Goal: Task Accomplishment & Management: Manage account settings

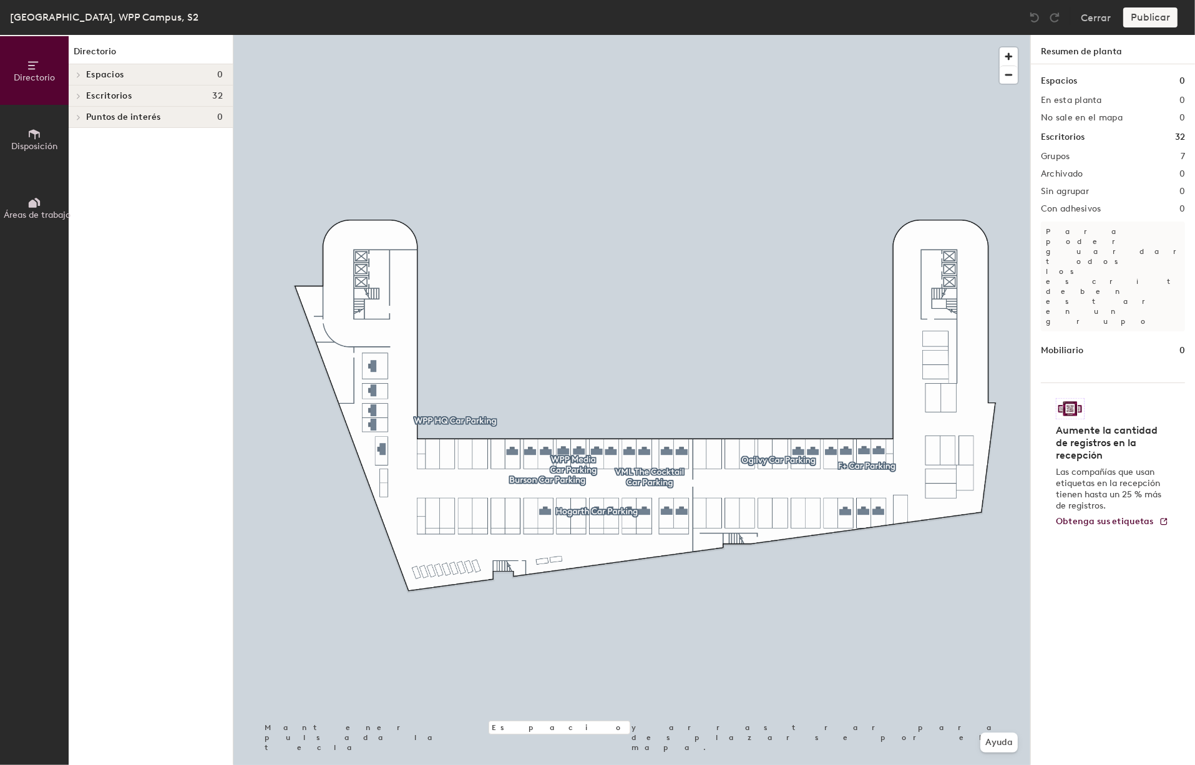
click at [78, 97] on icon at bounding box center [78, 96] width 5 height 6
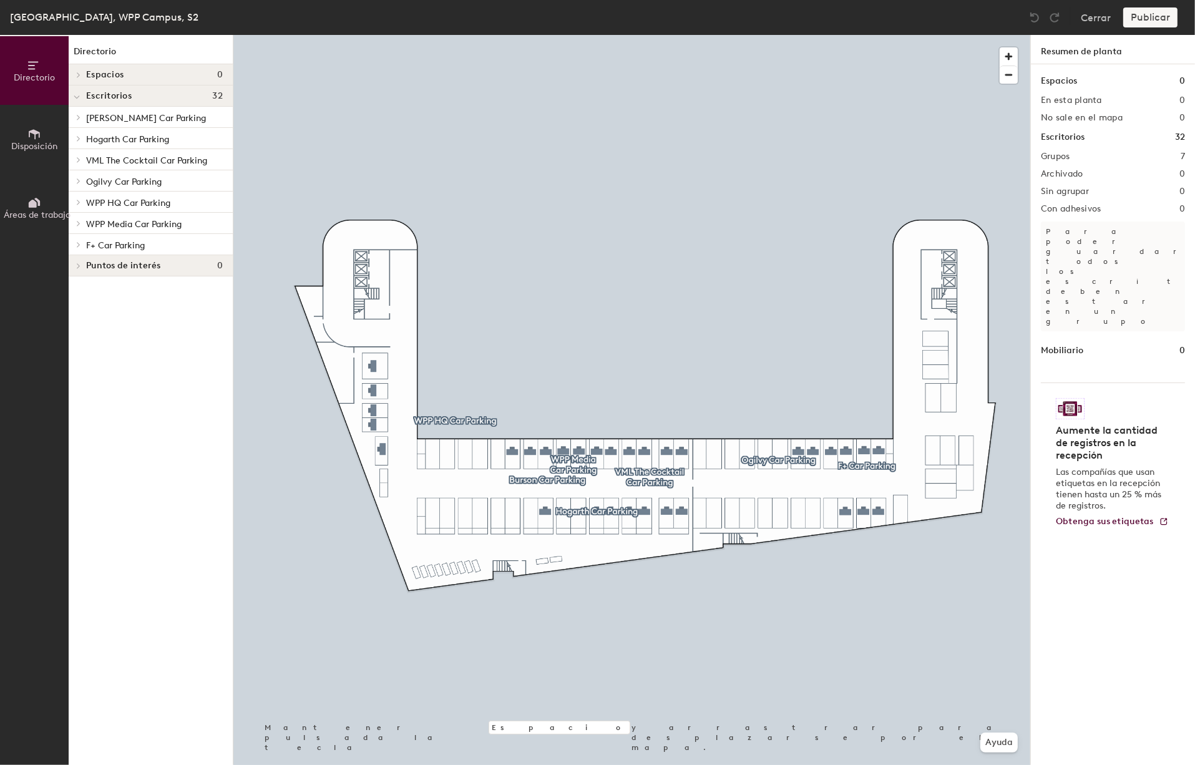
click at [81, 182] on span at bounding box center [77, 181] width 11 height 6
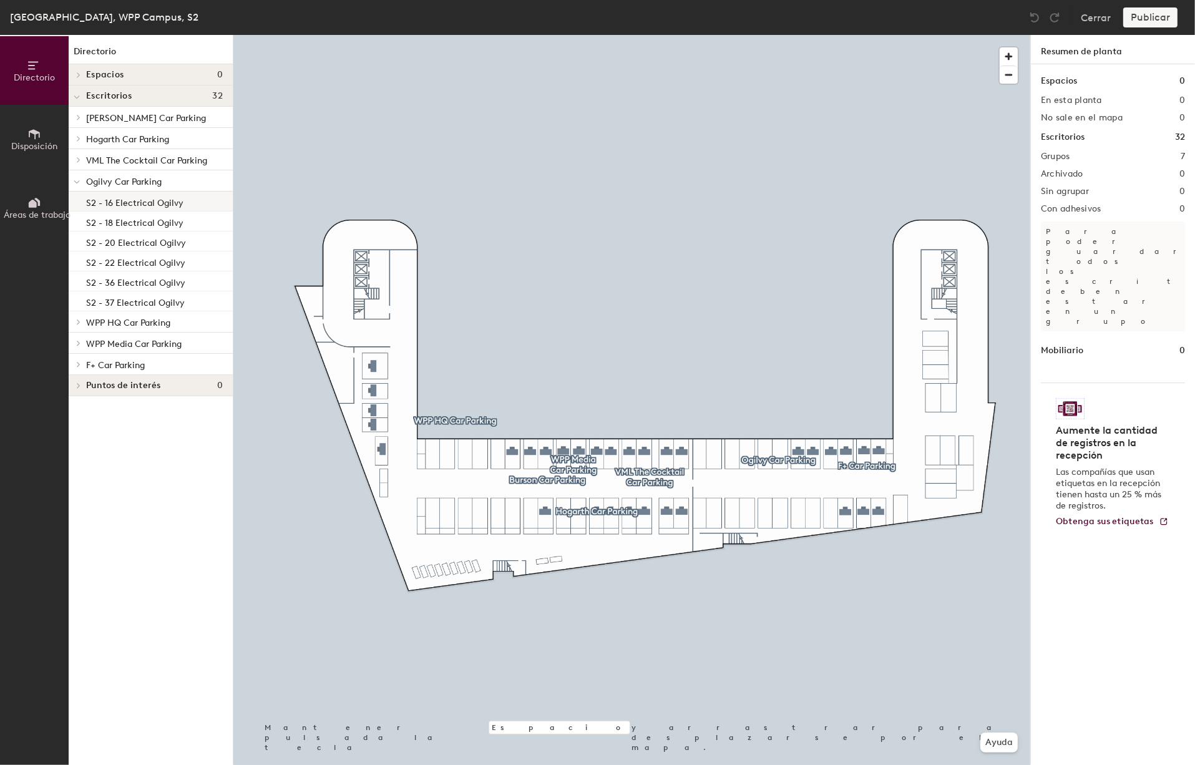
click at [121, 196] on p "S2 - 16 Electrical Ogilvy" at bounding box center [134, 201] width 97 height 14
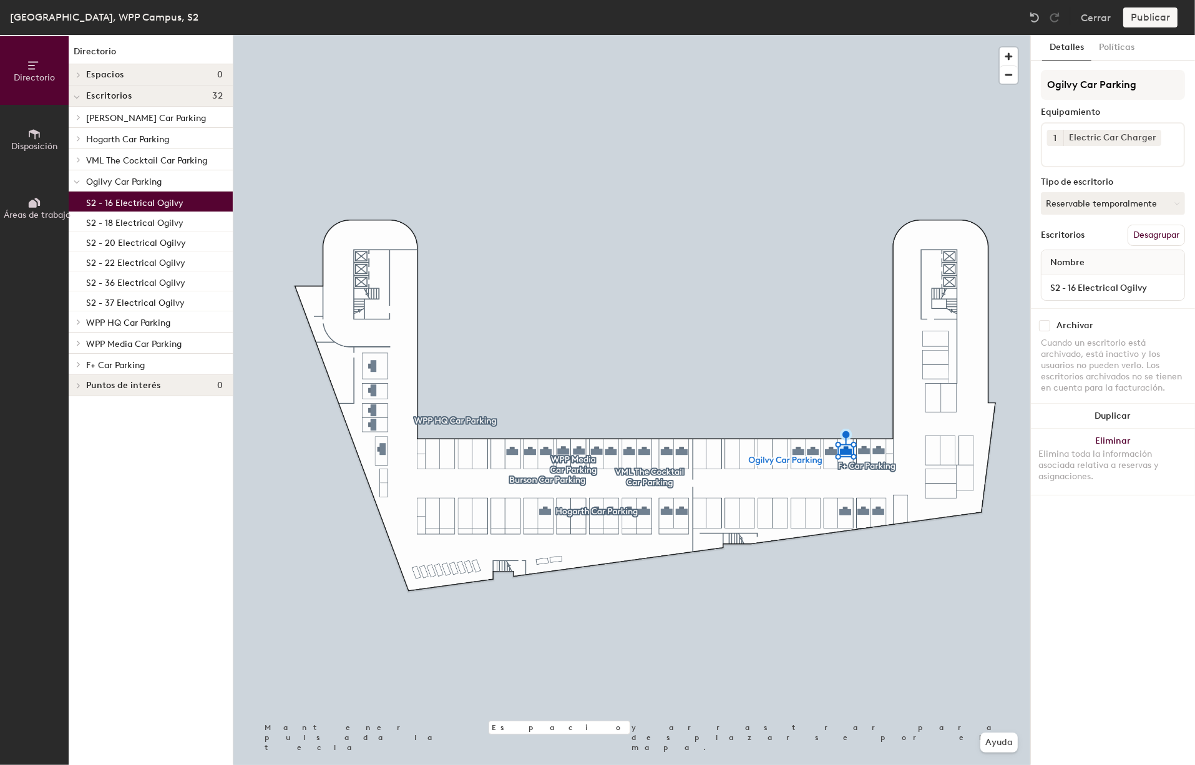
click at [1046, 320] on input "checkbox" at bounding box center [1044, 325] width 11 height 11
checkbox input "true"
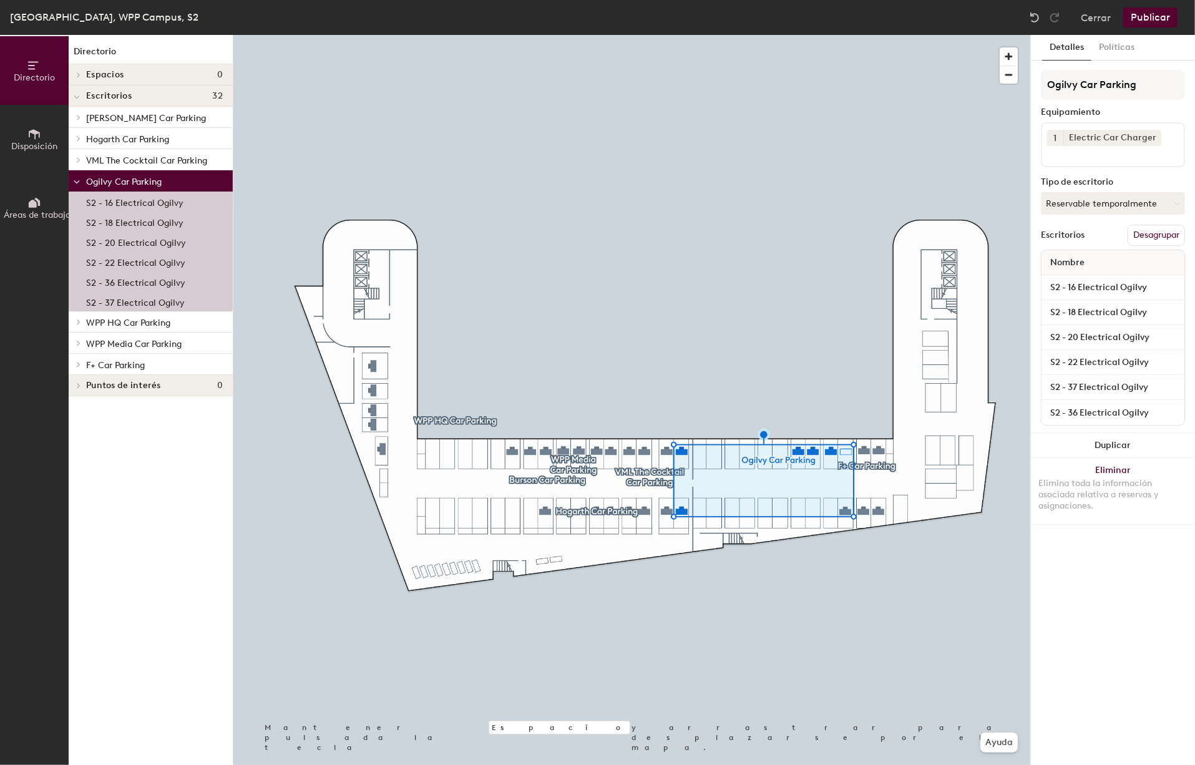
click at [175, 204] on p "S2 - 16 Electrical Ogilvy" at bounding box center [134, 201] width 97 height 14
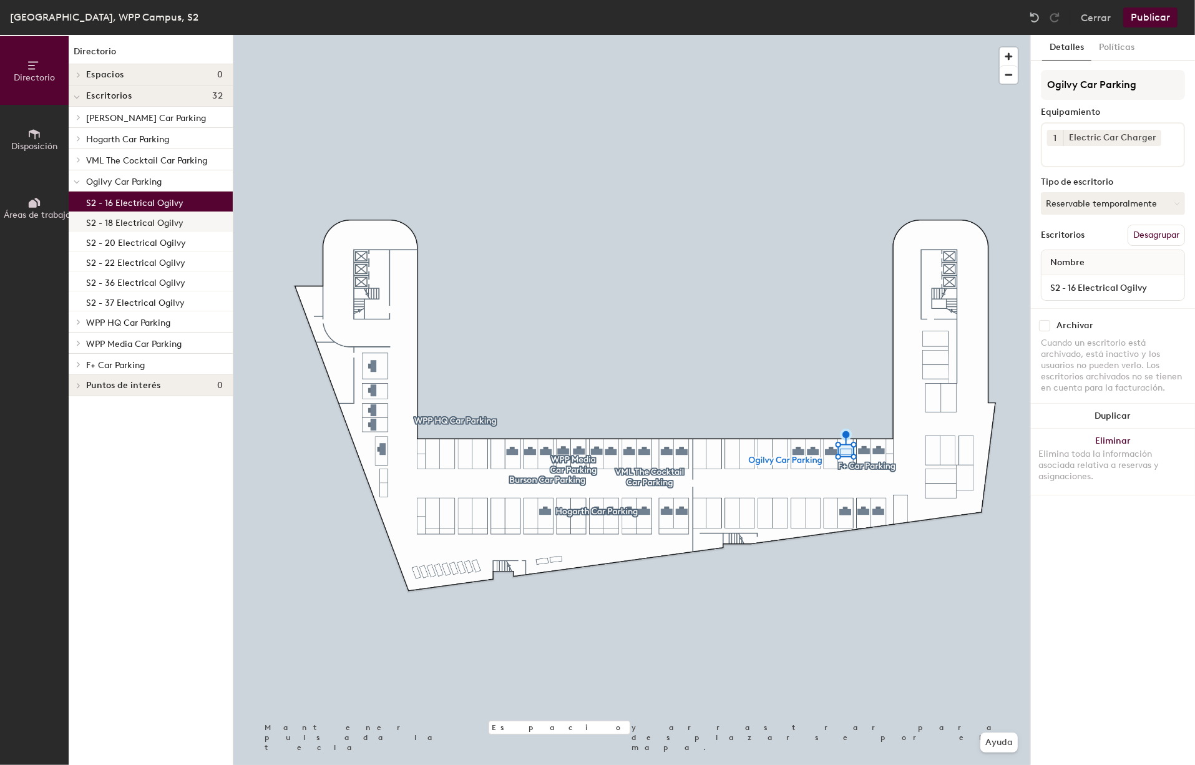
click at [169, 229] on div "S2 - 18 Electrical Ogilvy" at bounding box center [151, 222] width 164 height 20
click at [1045, 318] on div "Archivar Cuando un escritorio está archivado, está inactivo y los usuarios no p…" at bounding box center [1113, 358] width 164 height 101
click at [1045, 325] on input "checkbox" at bounding box center [1044, 325] width 11 height 11
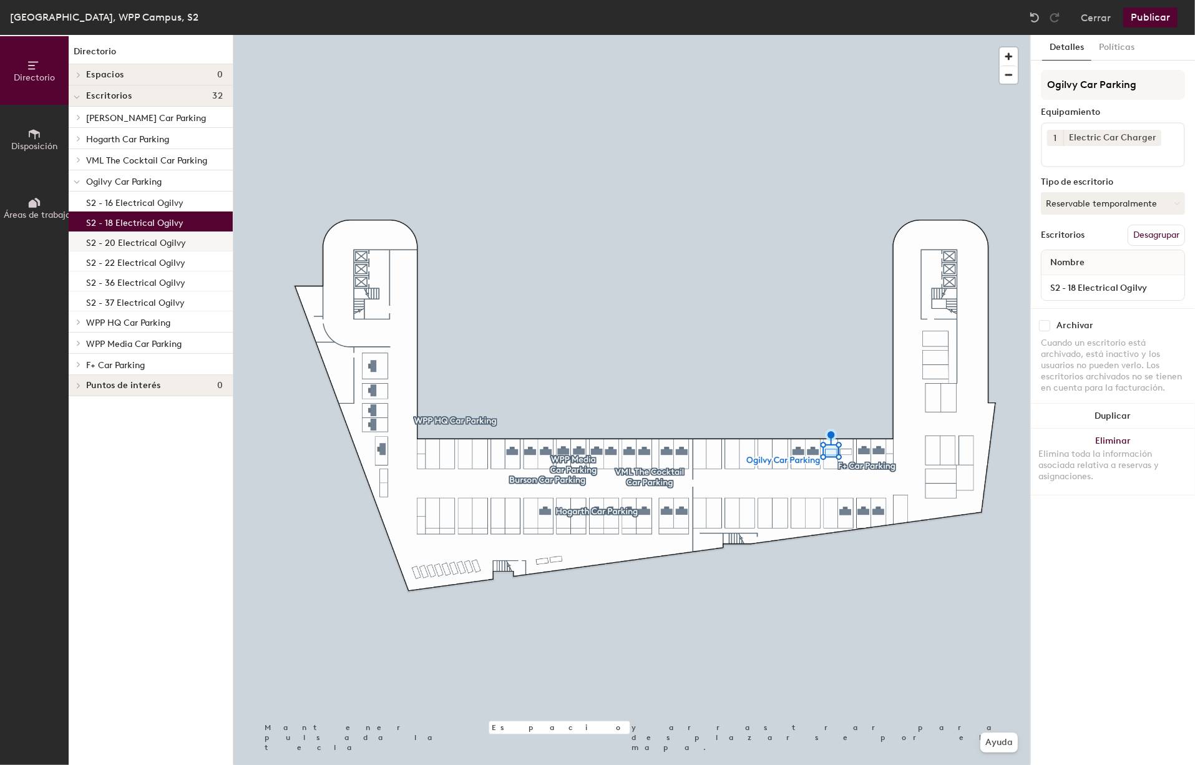
click at [180, 245] on p "S2 - 20 Electrical Ogilvy" at bounding box center [136, 241] width 100 height 14
click at [1042, 325] on input "checkbox" at bounding box center [1044, 325] width 11 height 11
click at [166, 268] on p "S2 - 22 Electrical Ogilvy" at bounding box center [135, 261] width 99 height 14
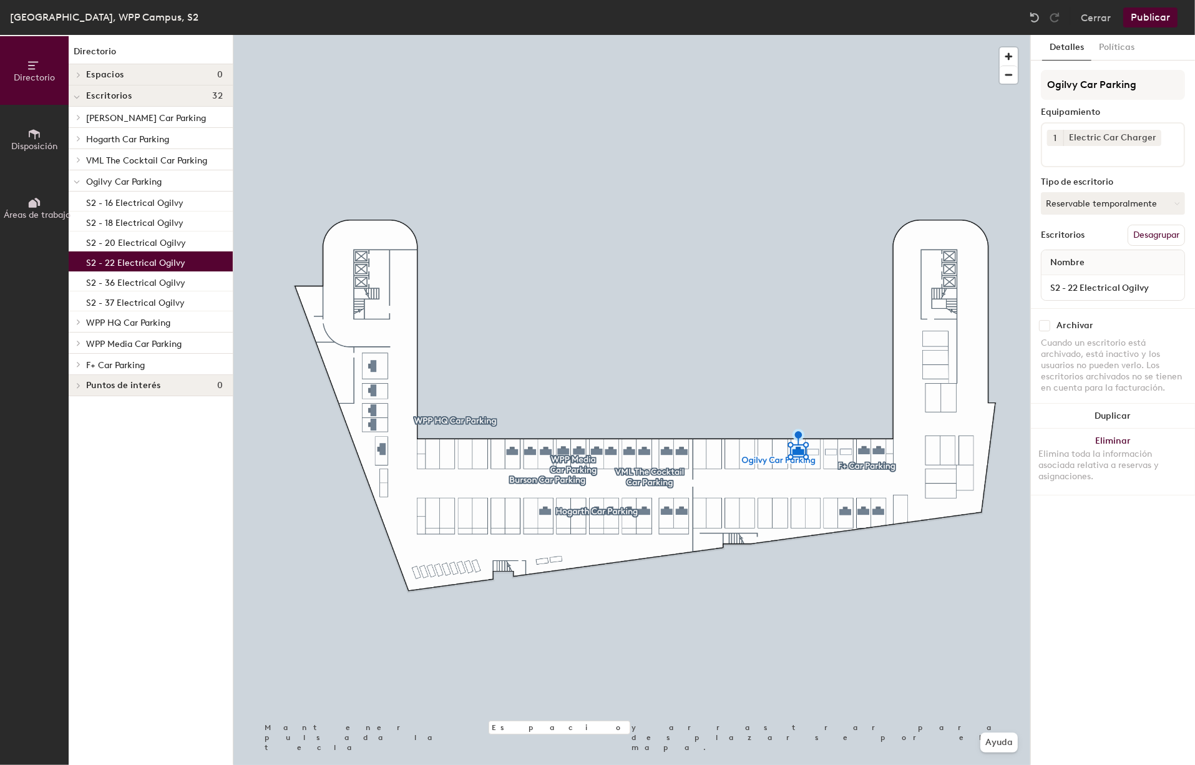
click at [1047, 324] on input "checkbox" at bounding box center [1044, 325] width 11 height 11
click at [175, 290] on div "S2 - 36 Electrical Ogilvy" at bounding box center [151, 282] width 164 height 20
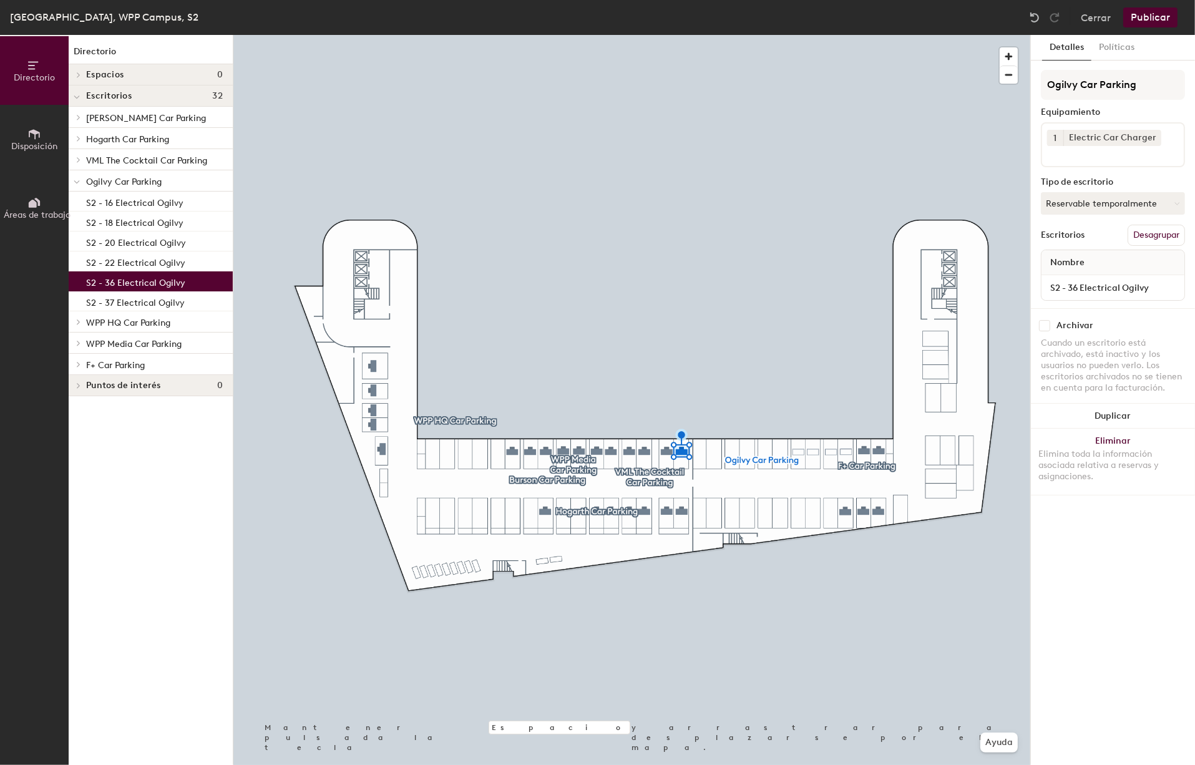
click at [1047, 326] on input "checkbox" at bounding box center [1044, 325] width 11 height 11
click at [165, 305] on p "S2 - 37 Electrical Ogilvy" at bounding box center [135, 301] width 99 height 14
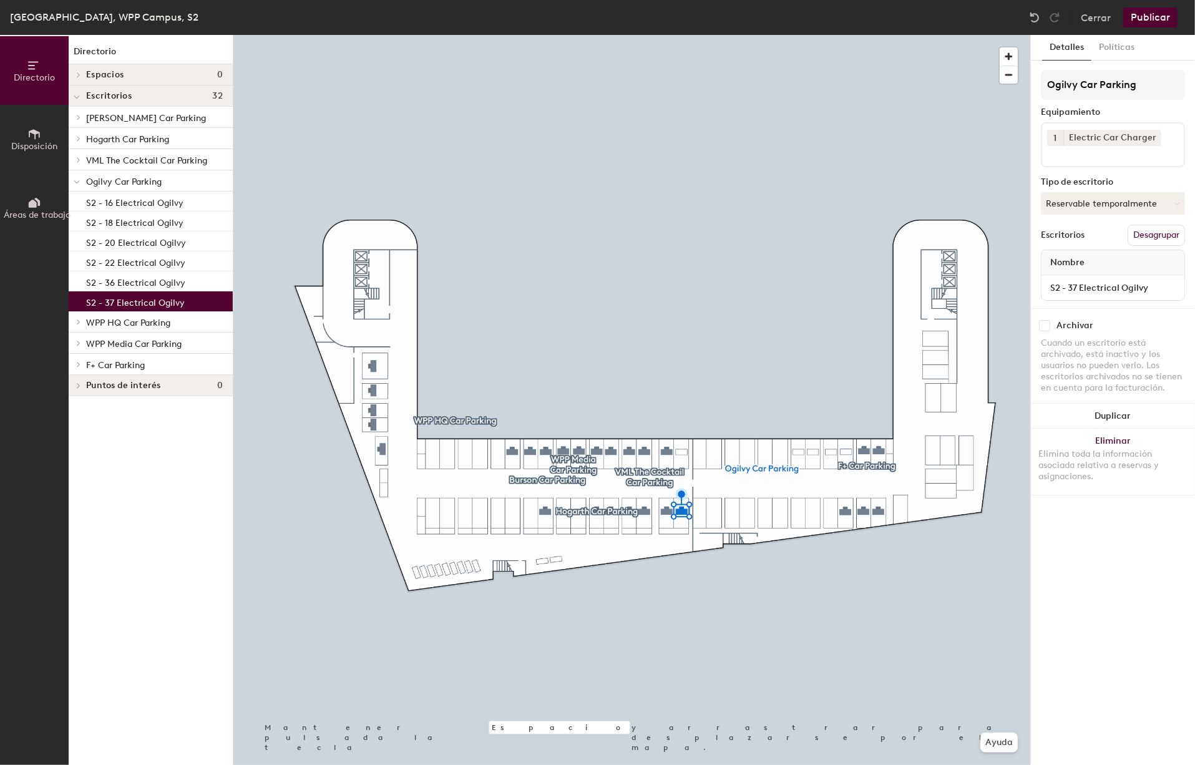
click at [1046, 322] on input "checkbox" at bounding box center [1044, 325] width 11 height 11
checkbox input "true"
click at [139, 182] on span "Ogilvy Car Parking" at bounding box center [124, 182] width 76 height 11
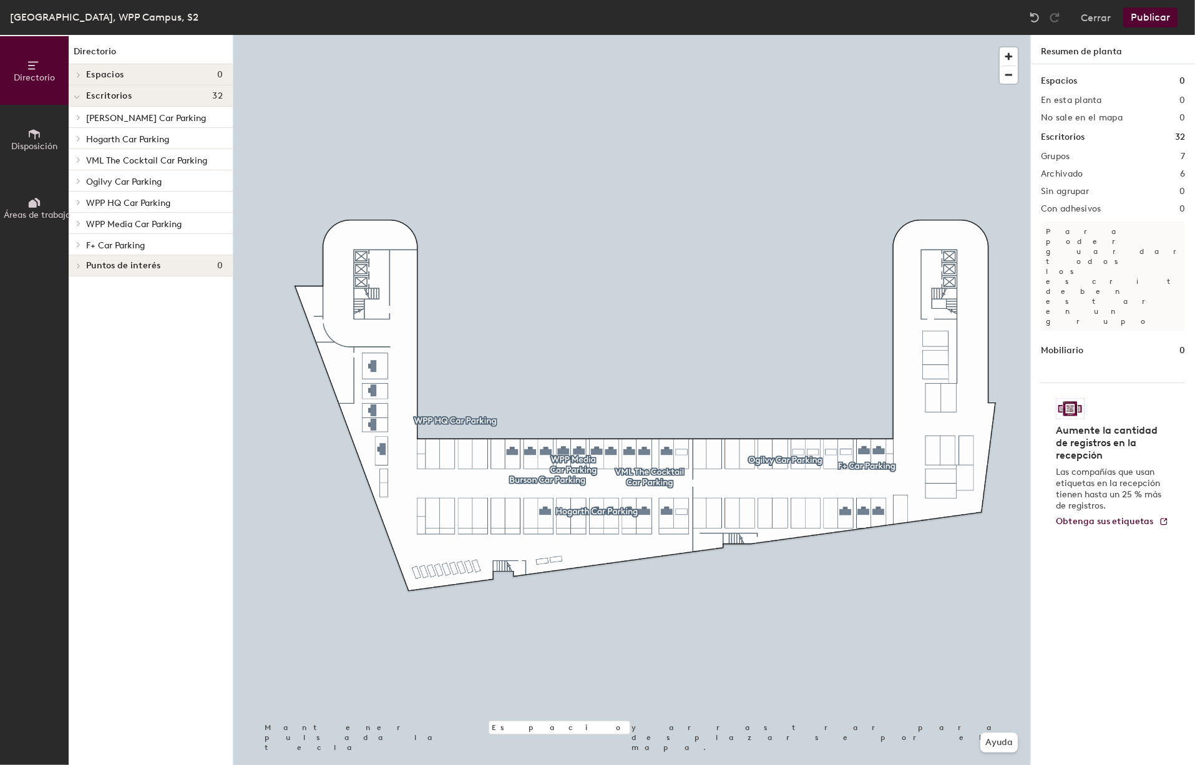
click at [1146, 19] on button "Publicar" at bounding box center [1151, 17] width 54 height 20
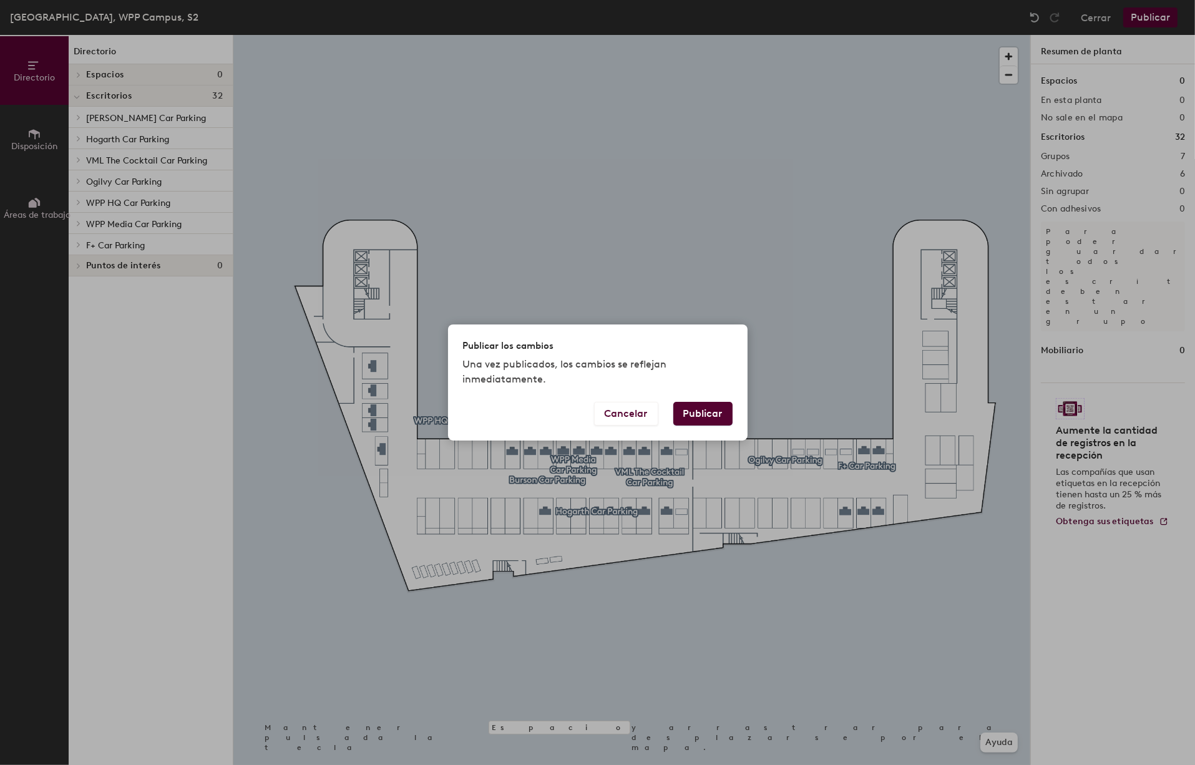
click at [697, 414] on button "Publicar" at bounding box center [703, 414] width 59 height 24
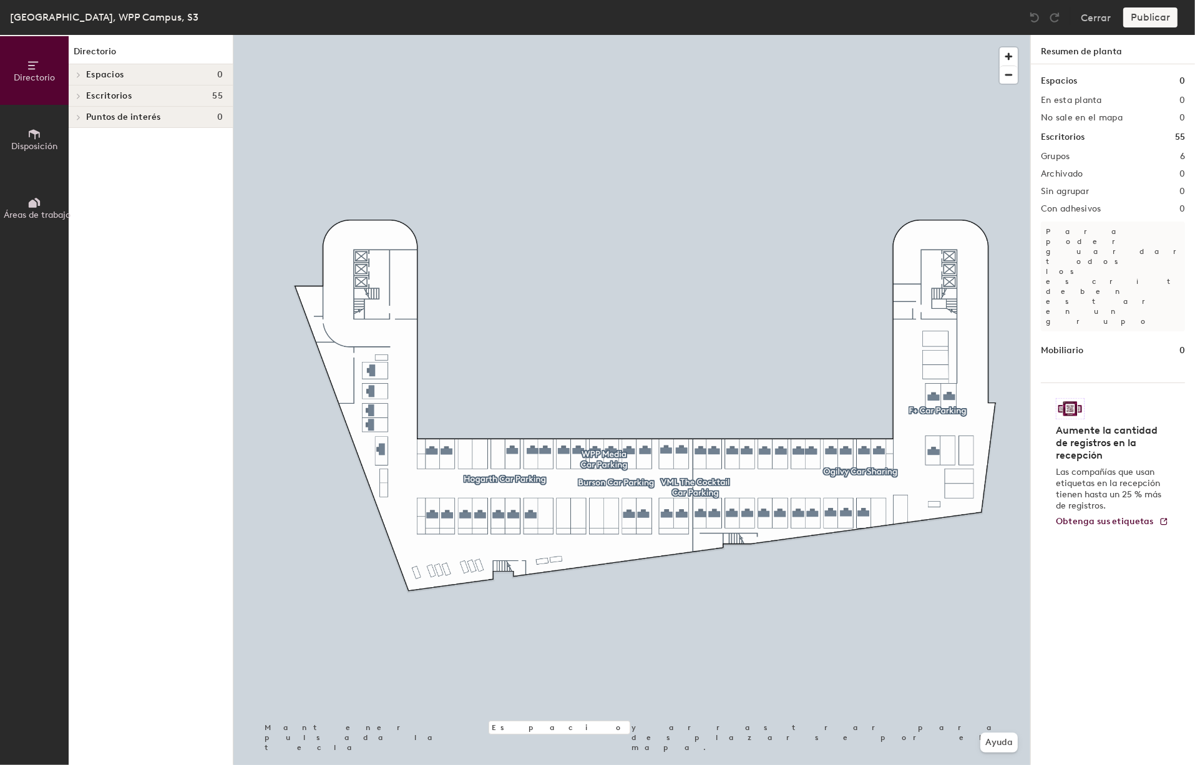
click at [80, 97] on icon at bounding box center [78, 96] width 5 height 6
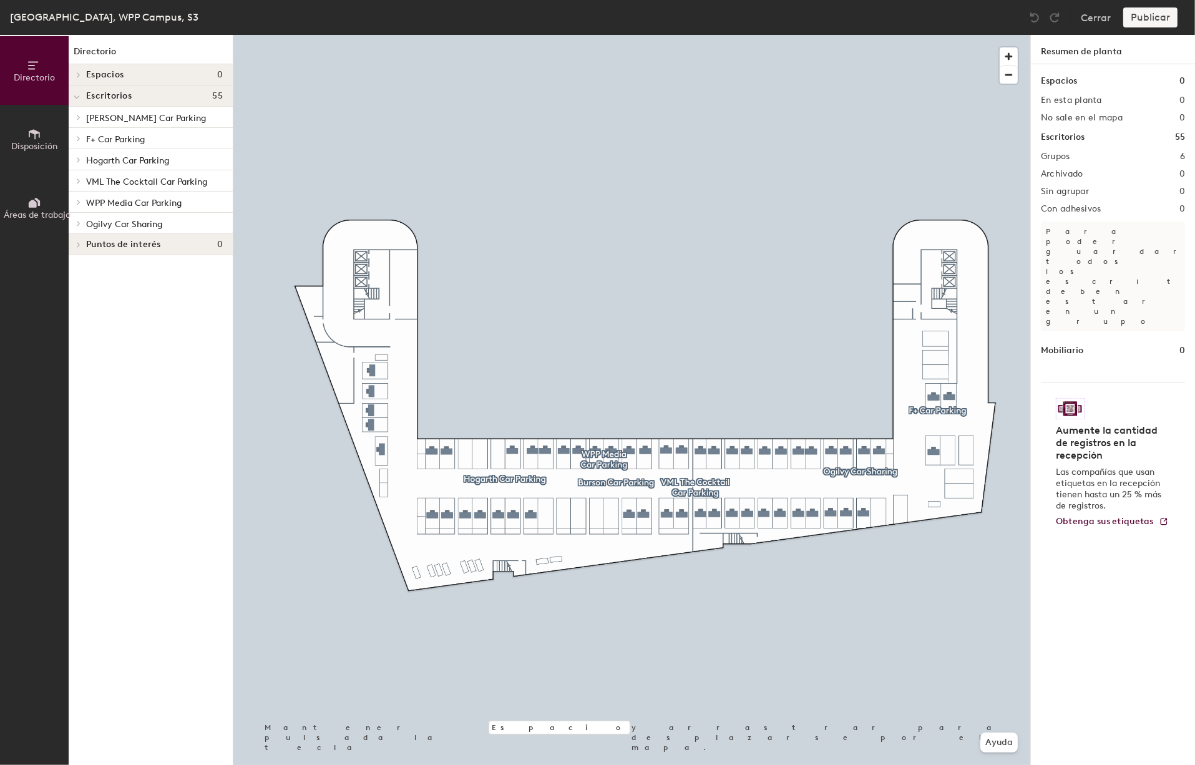
click at [81, 221] on icon at bounding box center [78, 223] width 5 height 6
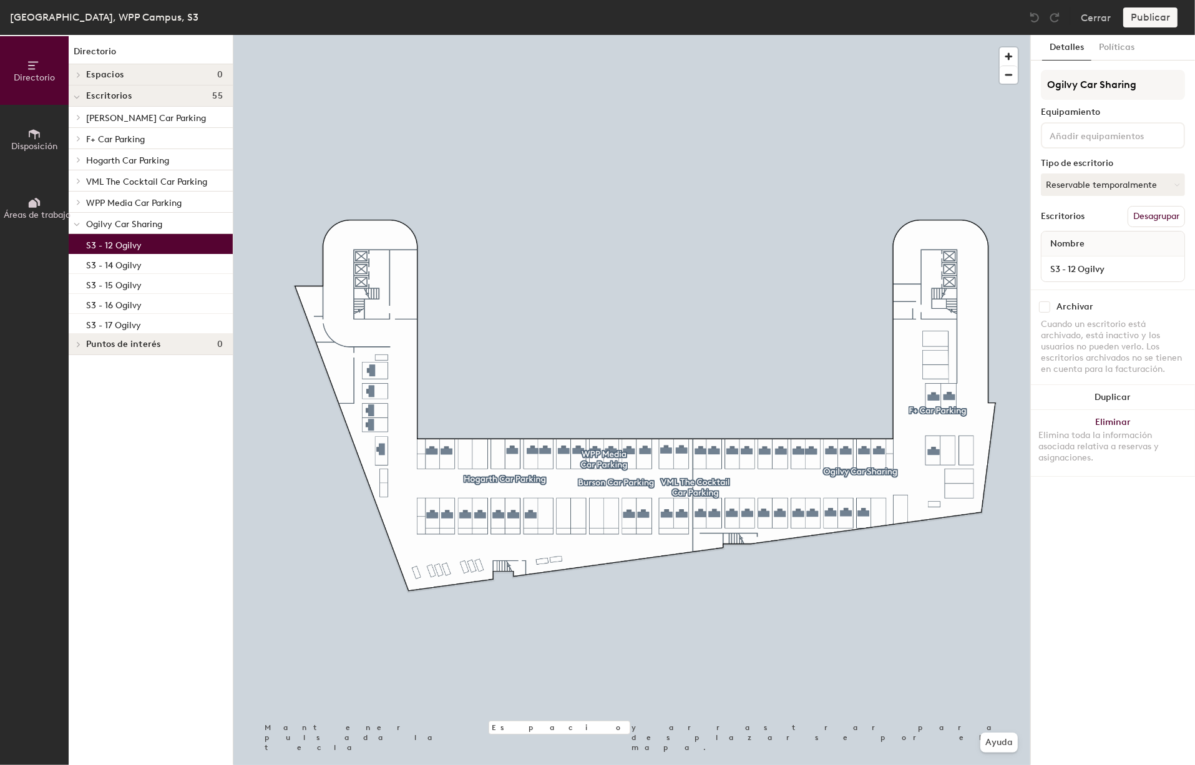
click at [120, 242] on p "S3 - 12 Ogilvy" at bounding box center [114, 244] width 56 height 14
click at [1046, 306] on input "checkbox" at bounding box center [1044, 307] width 11 height 11
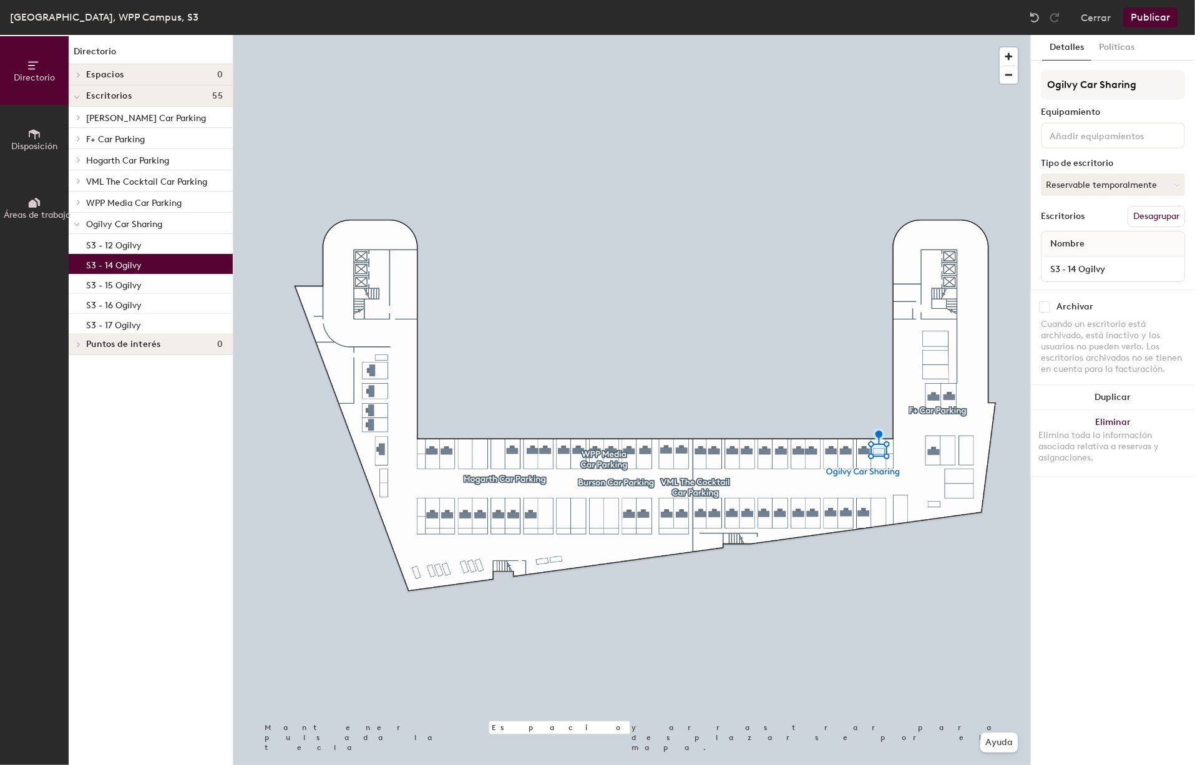
click at [137, 270] on p "S3 - 14 Ogilvy" at bounding box center [114, 264] width 56 height 14
click at [1048, 308] on input "checkbox" at bounding box center [1044, 307] width 11 height 11
click at [127, 282] on p "S3 - 15 Ogilvy" at bounding box center [114, 284] width 56 height 14
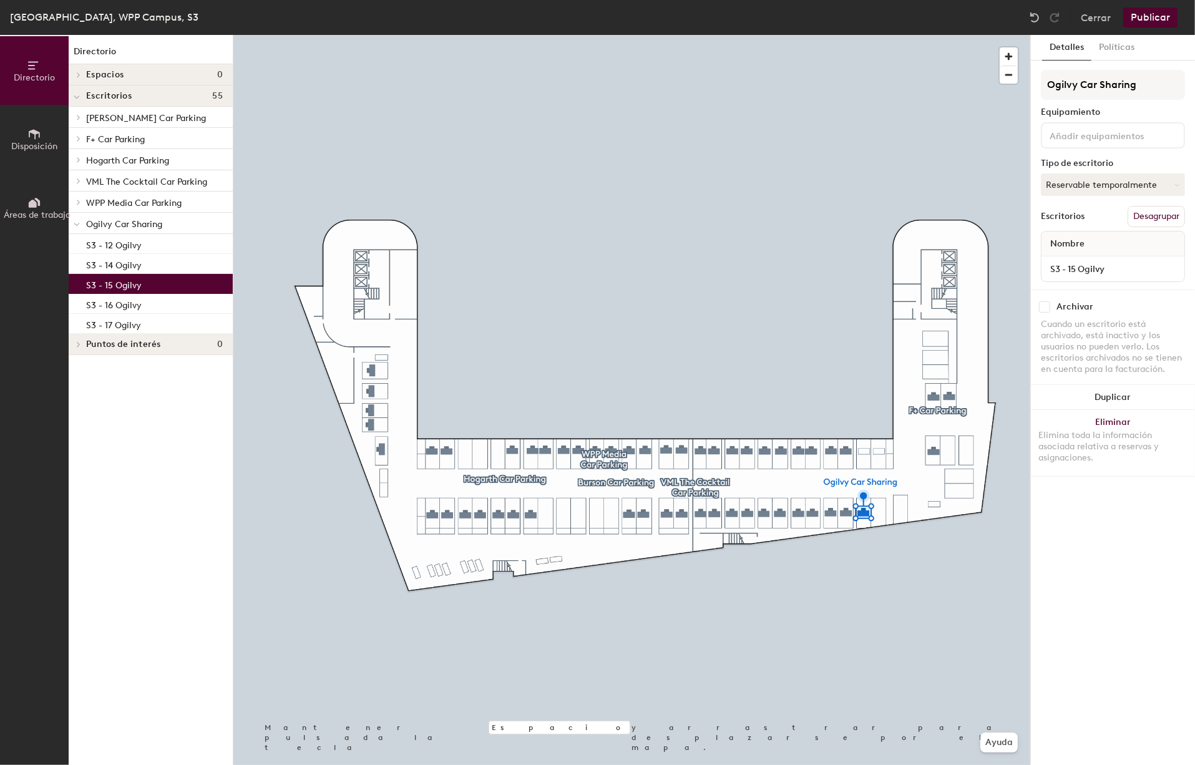
click at [1050, 303] on input "checkbox" at bounding box center [1044, 307] width 11 height 11
click at [143, 308] on div "S3 - 16 Ogilvy" at bounding box center [151, 304] width 164 height 20
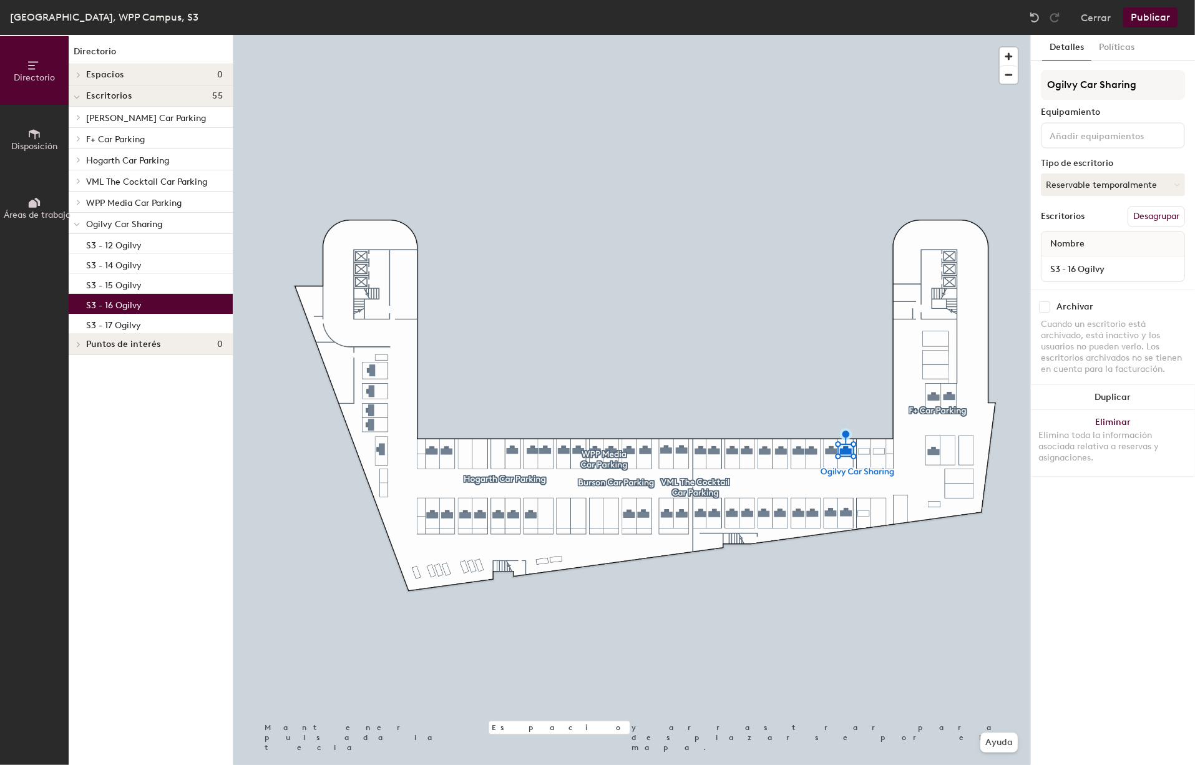
click at [1050, 308] on input "checkbox" at bounding box center [1044, 307] width 11 height 11
click at [118, 321] on p "S3 - 17 Ogilvy" at bounding box center [113, 323] width 55 height 14
click at [1045, 308] on input "checkbox" at bounding box center [1044, 307] width 11 height 11
checkbox input "true"
click at [156, 220] on span "Ogilvy Car Sharing" at bounding box center [124, 224] width 76 height 11
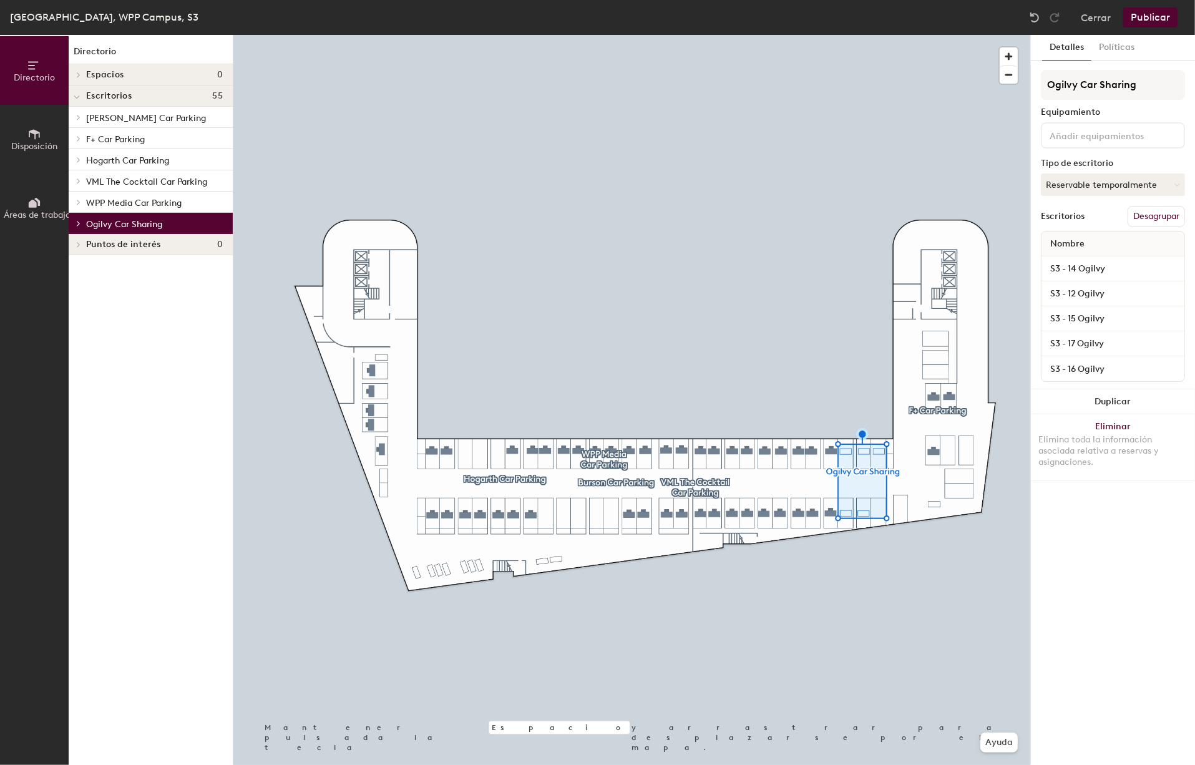
click at [1148, 21] on button "Publicar" at bounding box center [1151, 17] width 54 height 20
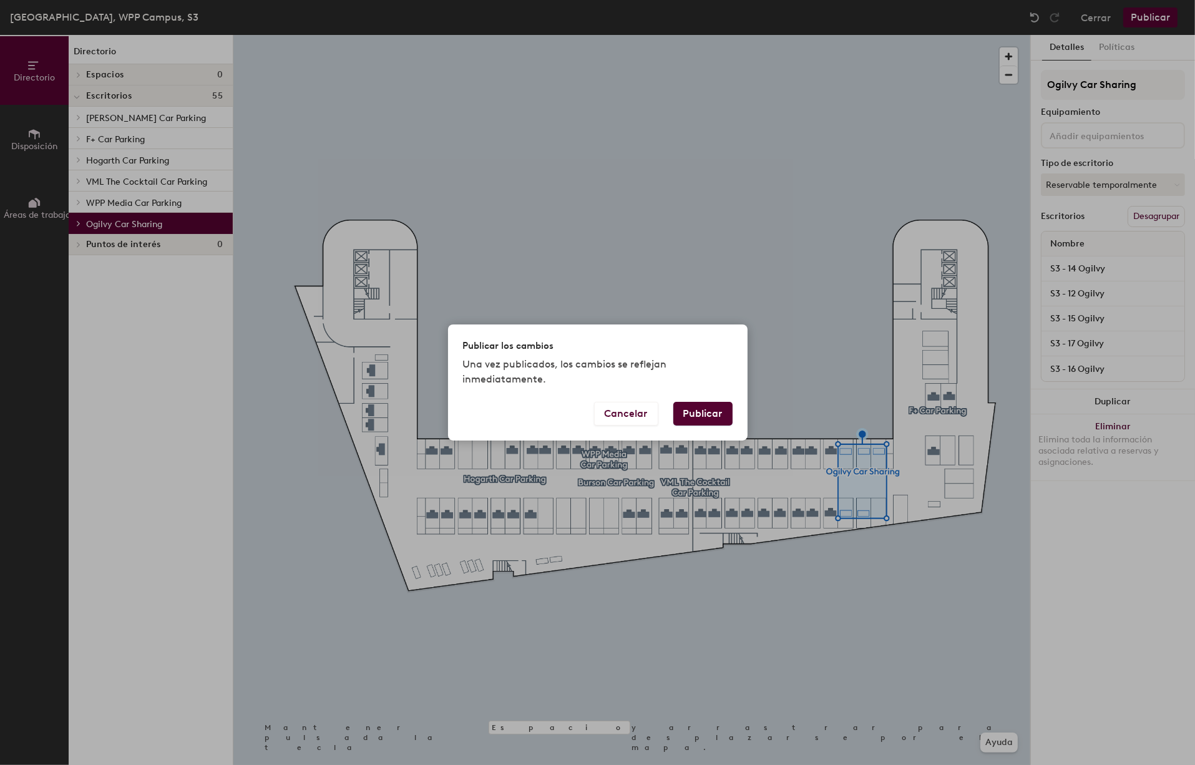
click at [697, 413] on button "Publicar" at bounding box center [703, 414] width 59 height 24
